Goal: Communication & Community: Answer question/provide support

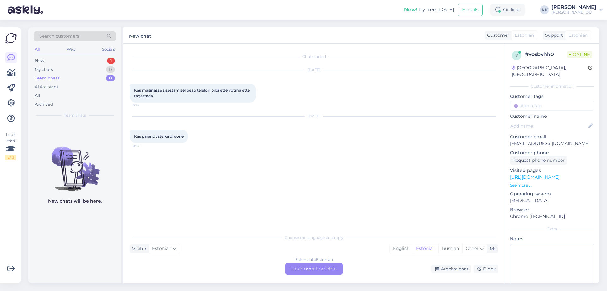
click at [312, 266] on div "Estonian to Estonian Take over the chat" at bounding box center [313, 268] width 57 height 11
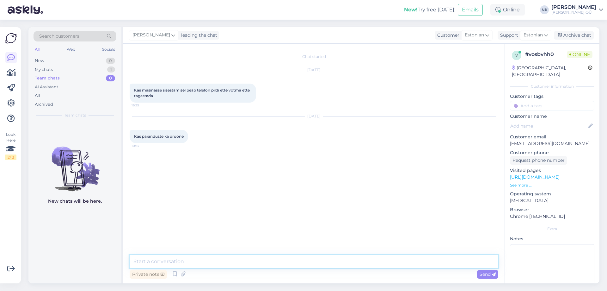
click at [275, 255] on textarea at bounding box center [314, 261] width 369 height 13
type textarea "Tere! Ei saanud Teie küsimusest aru, palun täpsustage?"
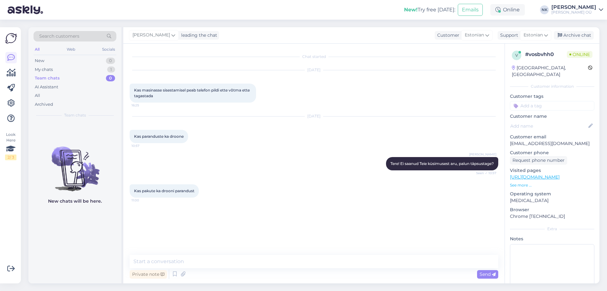
click at [283, 268] on div "Private note Send" at bounding box center [314, 274] width 369 height 12
click at [283, 263] on textarea at bounding box center [314, 261] width 369 height 13
click at [284, 259] on textarea at bounding box center [314, 261] width 369 height 13
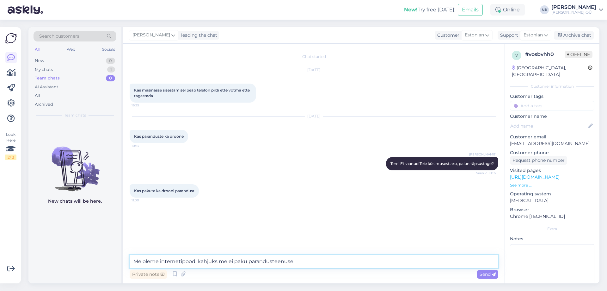
type textarea "Me oleme internetipood, kahjuks me ei paku parandusteenuseid"
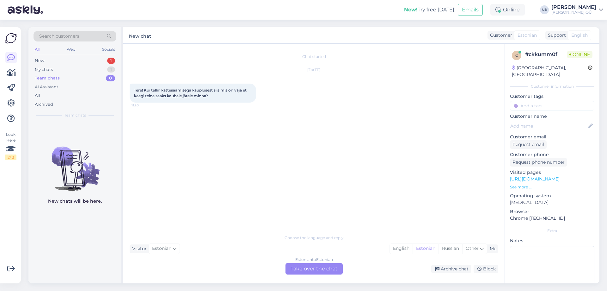
click at [316, 261] on div "Estonian to Estonian" at bounding box center [314, 259] width 38 height 6
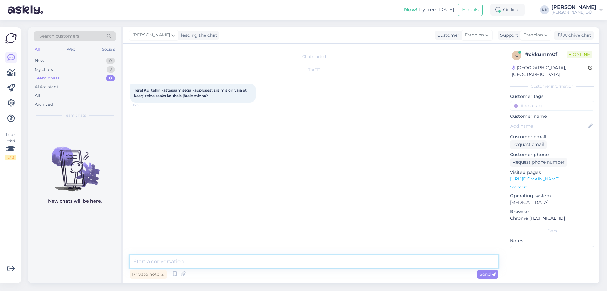
click at [276, 263] on textarea at bounding box center [314, 261] width 369 height 13
click at [274, 263] on textarea "Еук" at bounding box center [314, 261] width 369 height 13
type textarea "Tere! Palun öelge tellimuse numbri ja isiku nime, et saaksime teavitada kauplus…"
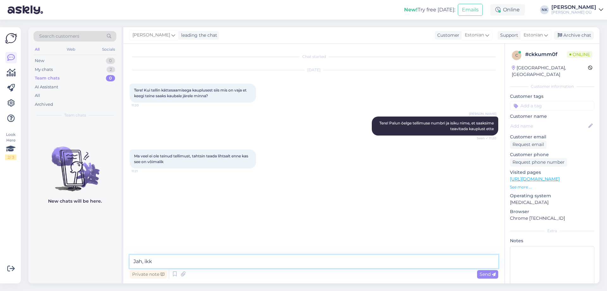
type textarea "Jah, ikka"
type textarea "Tellimuse esitamisel saate lisada kommentaari, kes tuleb tellimuse järele"
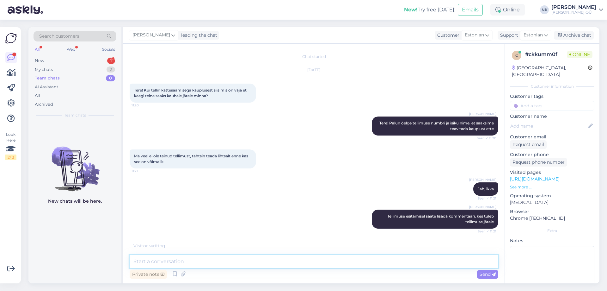
scroll to position [14, 0]
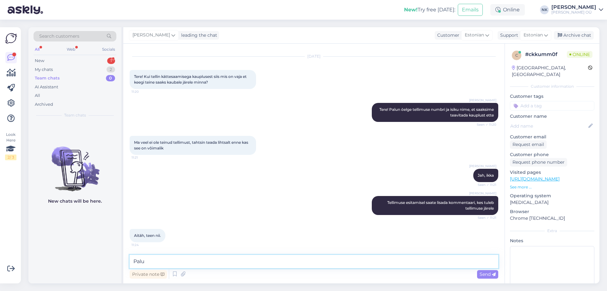
type textarea "Palun"
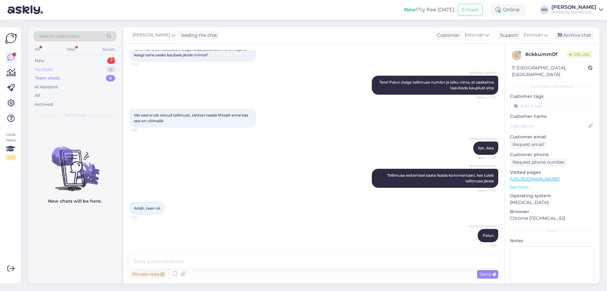
click at [70, 65] on div "My chats 2" at bounding box center [75, 69] width 83 height 9
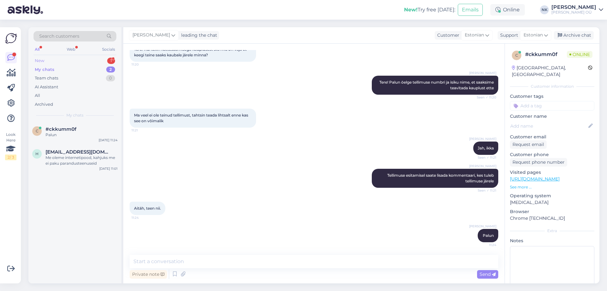
click at [69, 62] on div "New 1" at bounding box center [75, 60] width 83 height 9
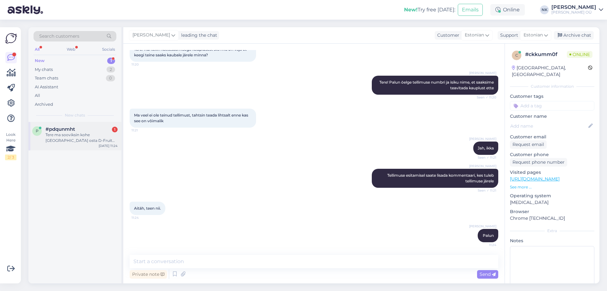
click at [106, 133] on div "Tere ma sooviksin kohe [GEOGRAPHIC_DATA] osta D-Fruit statiiv Flexi M + telefon…" at bounding box center [82, 137] width 72 height 11
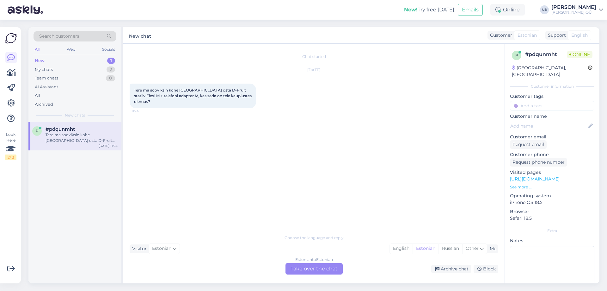
click at [316, 265] on div "Estonian to Estonian Take over the chat" at bounding box center [313, 268] width 57 height 11
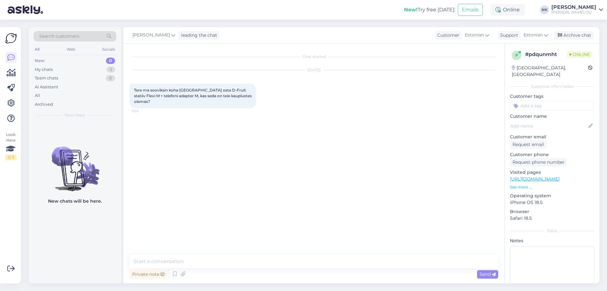
click at [557, 176] on link "[URL][DOMAIN_NAME]" at bounding box center [535, 179] width 50 height 6
click at [227, 266] on textarea at bounding box center [314, 261] width 369 height 13
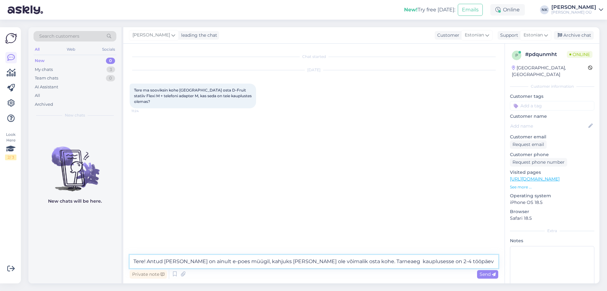
type textarea "Tere! Antud [PERSON_NAME] on ainult e-poes müügil, kahjuks [PERSON_NAME] ole võ…"
